Goal: Find specific page/section: Find specific page/section

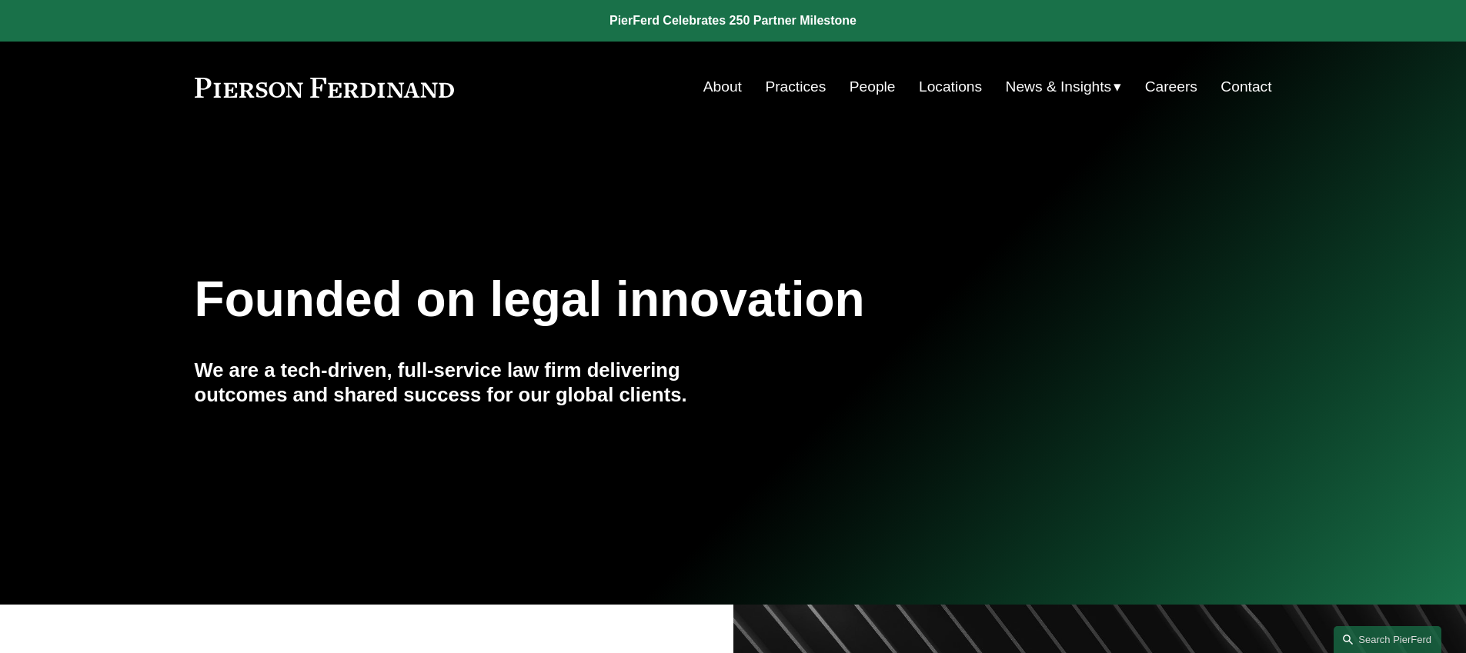
click at [776, 87] on link "Practices" at bounding box center [795, 86] width 61 height 29
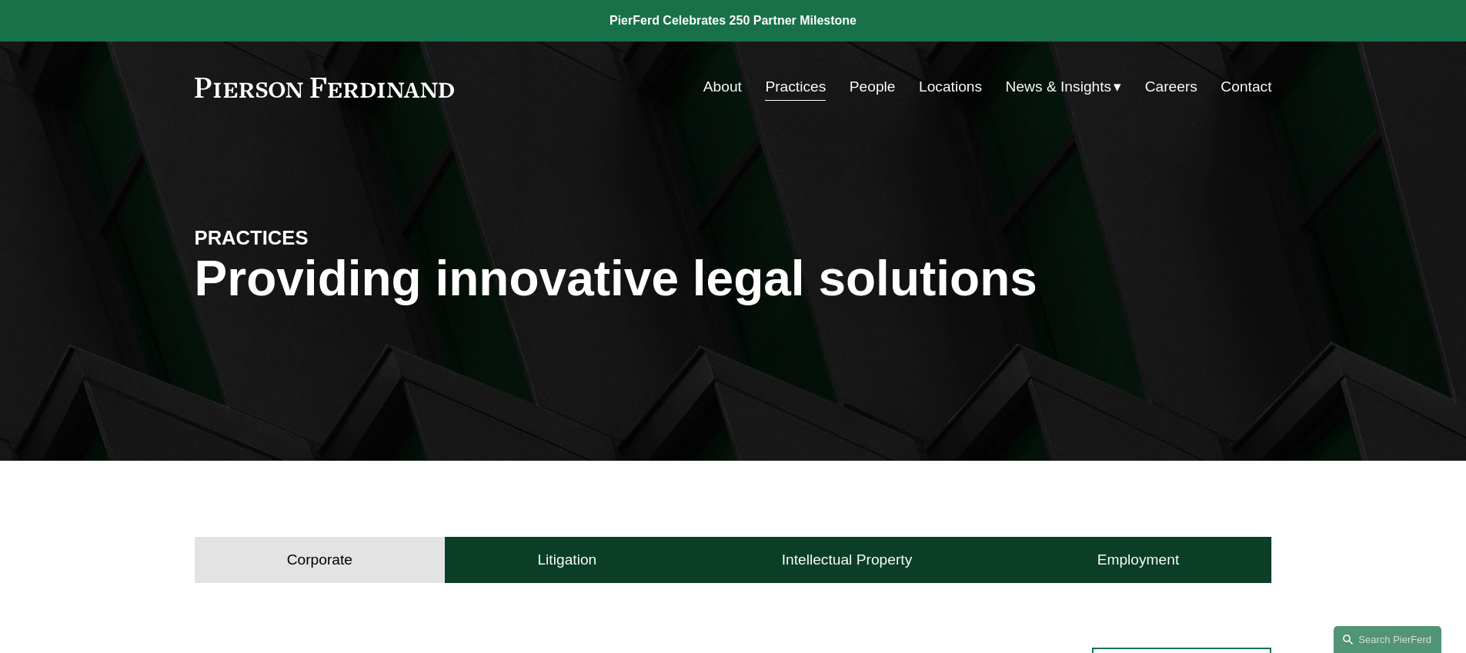
click at [875, 85] on link "People" at bounding box center [872, 86] width 46 height 29
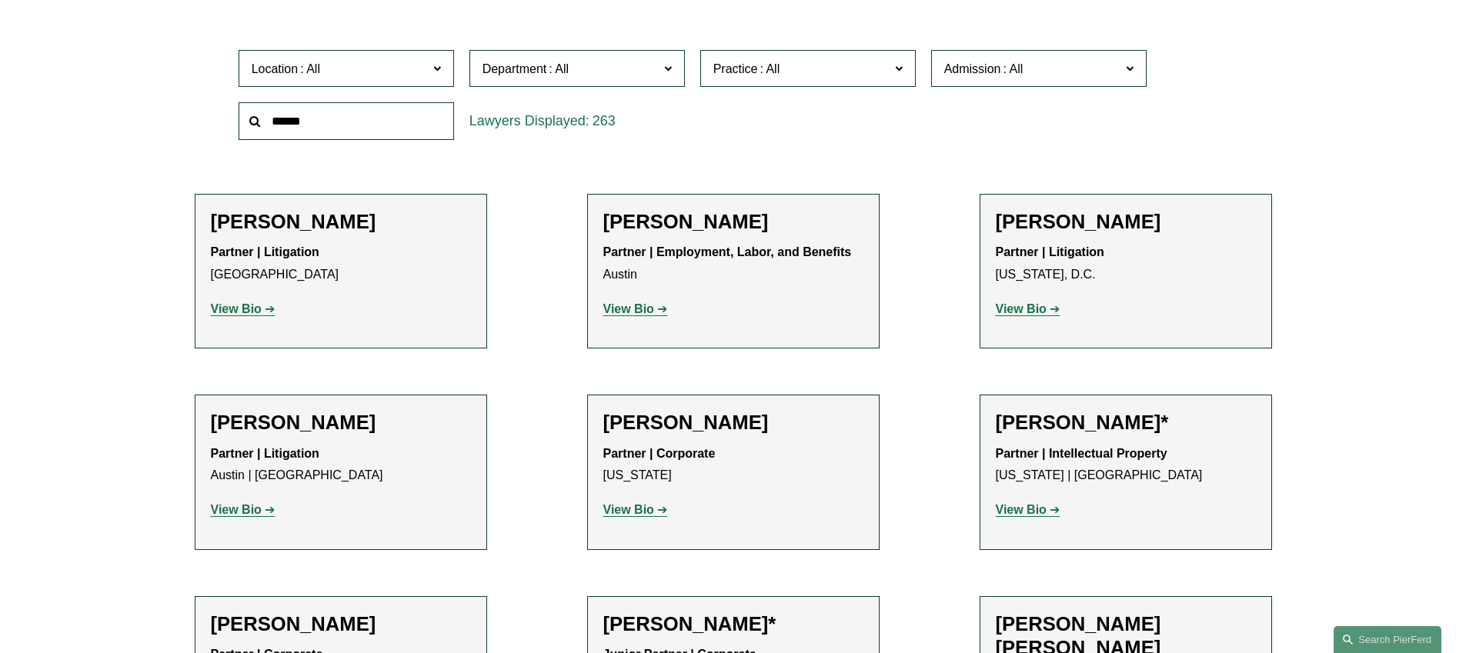
scroll to position [499, 0]
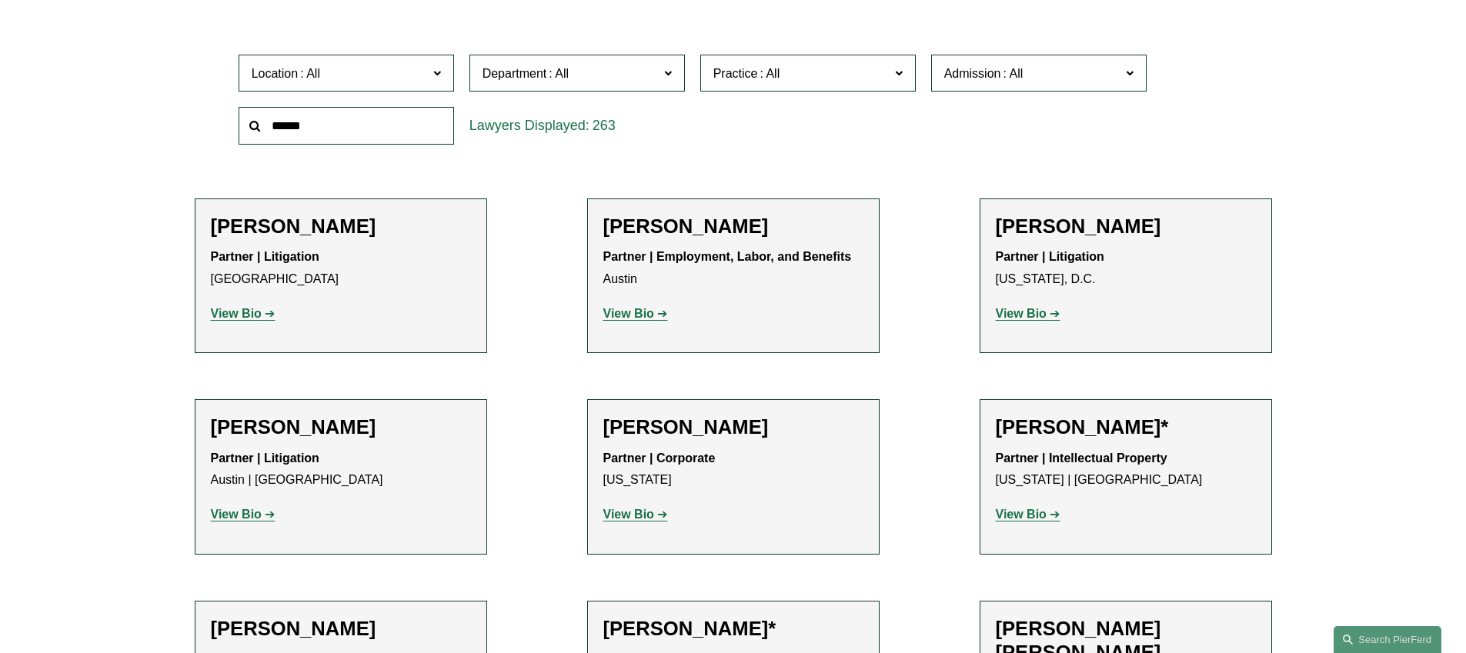
click at [656, 72] on span "Department" at bounding box center [570, 73] width 176 height 21
click at [752, 82] on span "Practice" at bounding box center [801, 73] width 176 height 21
click at [1025, 77] on span at bounding box center [1012, 73] width 25 height 13
click at [342, 88] on label "Location" at bounding box center [346, 74] width 215 height 38
click at [208, 108] on div "Location All [GEOGRAPHIC_DATA] [GEOGRAPHIC_DATA] [GEOGRAPHIC_DATA] [GEOGRAPHIC_…" at bounding box center [733, 99] width 1077 height 105
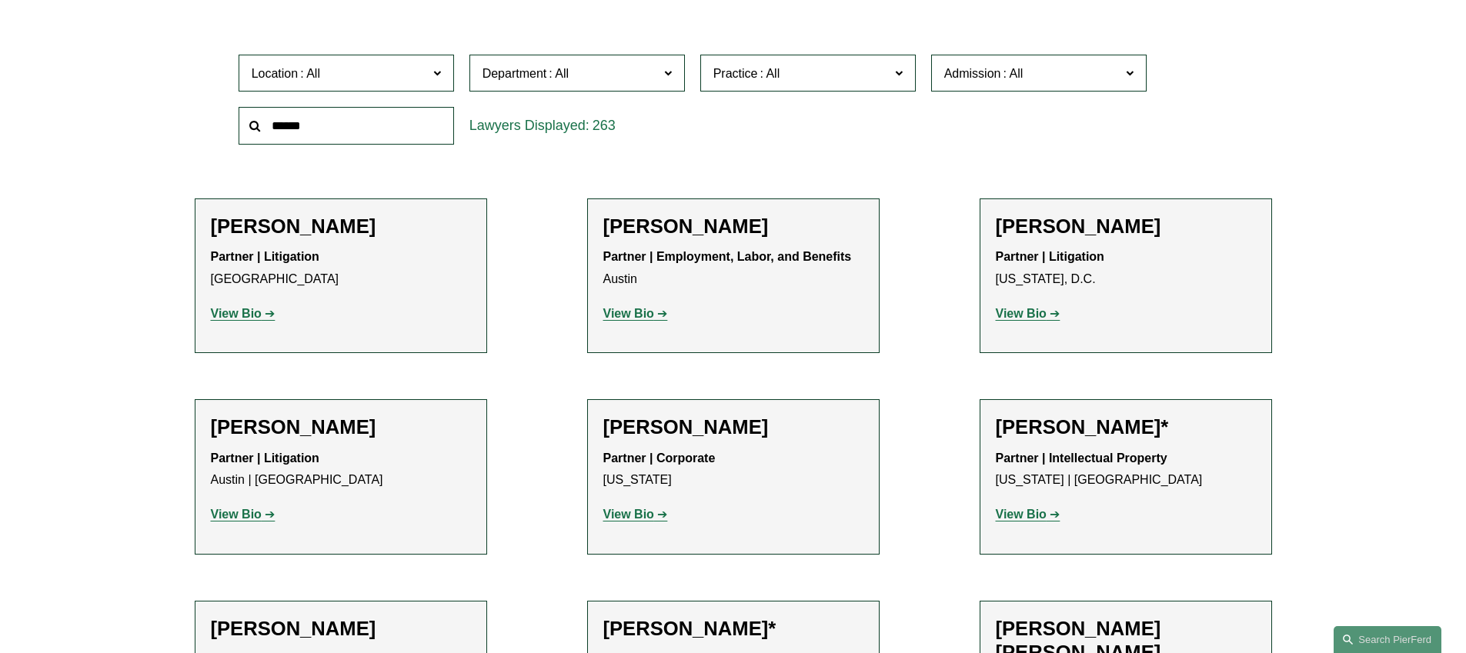
click at [403, 78] on span "Location" at bounding box center [340, 73] width 176 height 21
click at [382, 95] on div "Location All [GEOGRAPHIC_DATA] [GEOGRAPHIC_DATA] [GEOGRAPHIC_DATA] [GEOGRAPHIC_…" at bounding box center [346, 73] width 231 height 53
click at [378, 85] on label "Location" at bounding box center [346, 74] width 215 height 38
click at [0, 0] on link "Bellevue" at bounding box center [0, 0] width 0 height 0
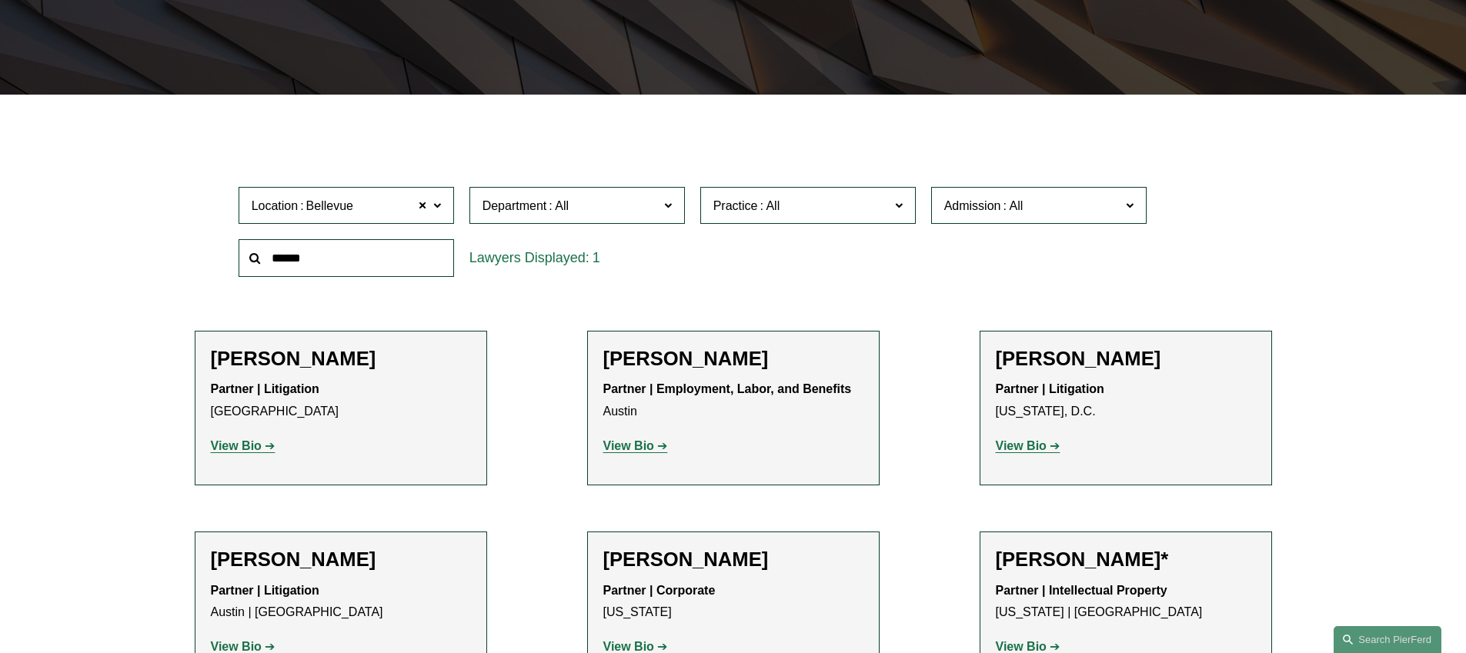
scroll to position [308, 0]
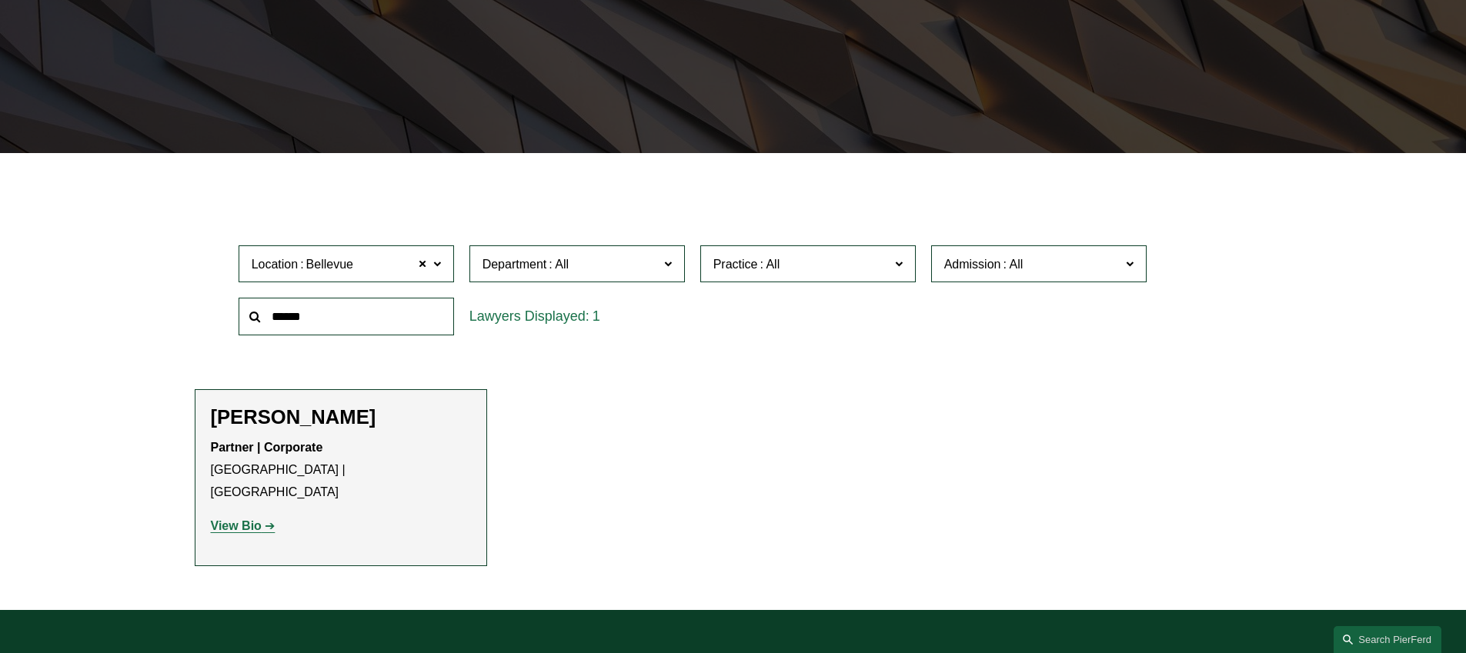
click at [555, 266] on span at bounding box center [558, 264] width 25 height 13
click at [0, 0] on link "Intellectual Property" at bounding box center [0, 0] width 0 height 0
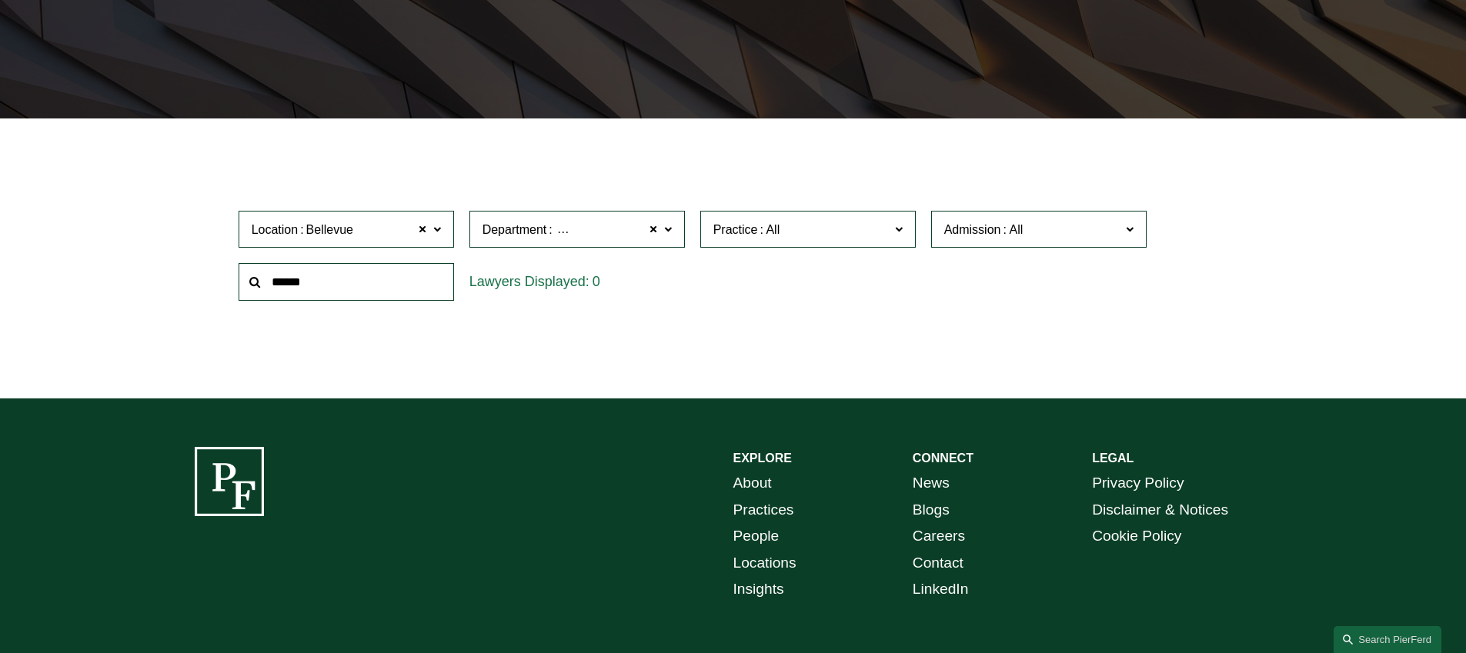
scroll to position [345, 0]
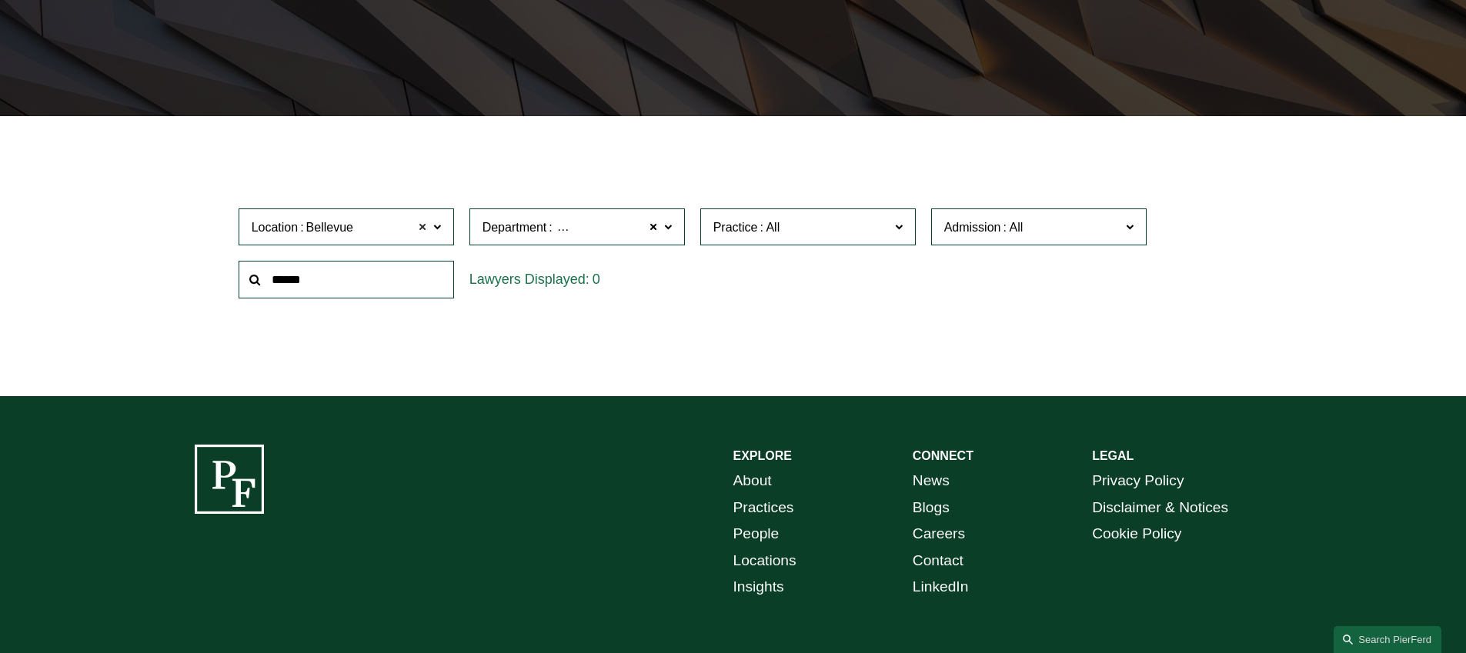
click at [421, 229] on span at bounding box center [423, 227] width 9 height 20
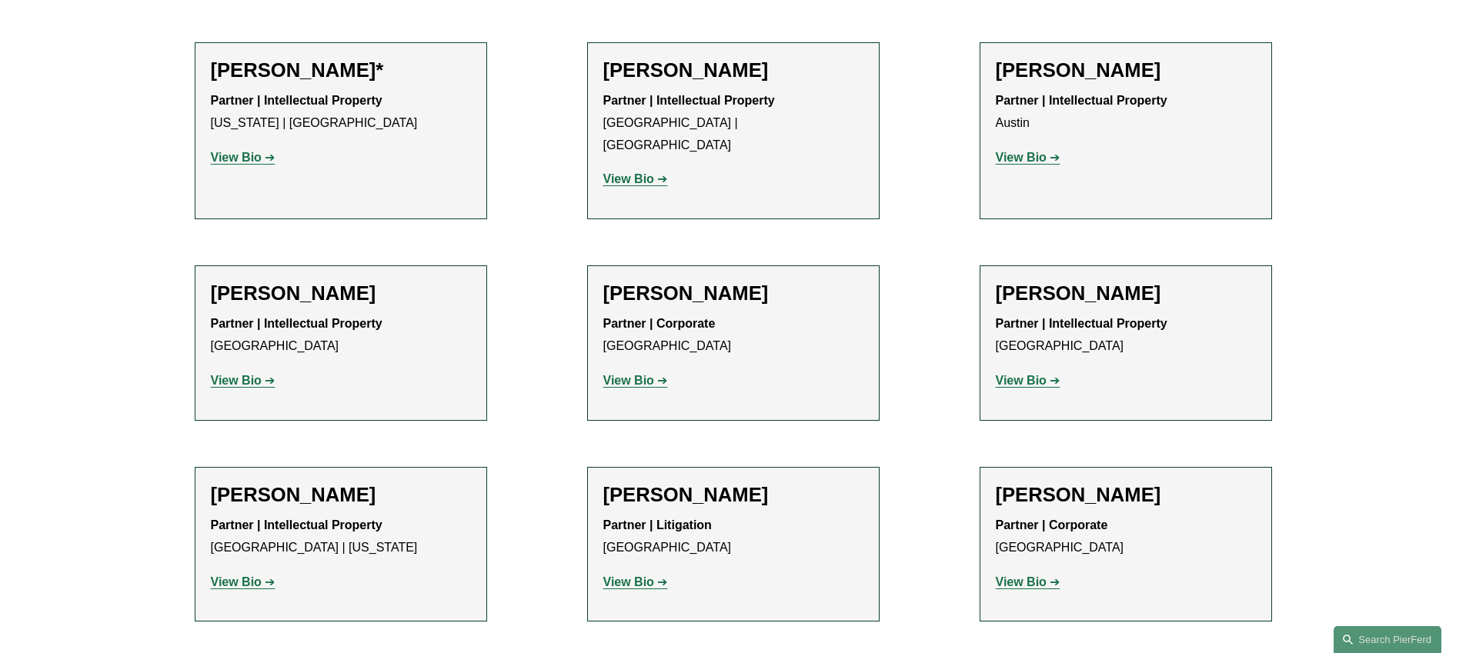
scroll to position [656, 0]
